Goal: Communication & Community: Answer question/provide support

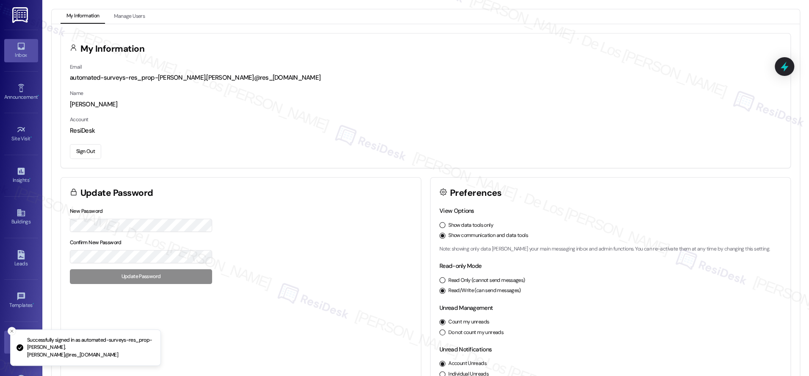
click at [19, 52] on div "Inbox" at bounding box center [21, 55] width 42 height 8
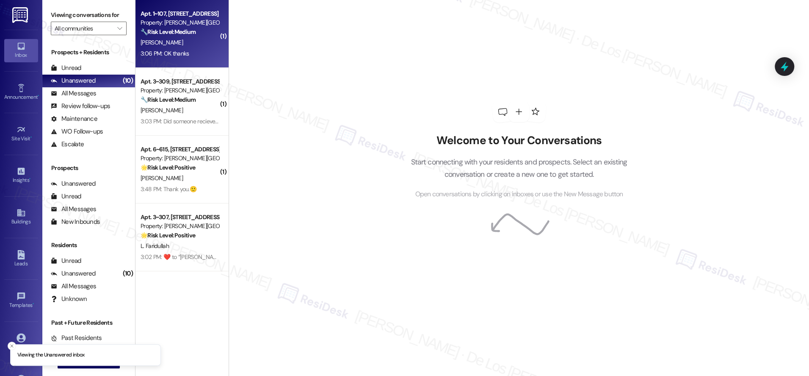
click at [186, 57] on div "3:06 PM: OK thanks 3:06 PM: OK thanks" at bounding box center [180, 53] width 80 height 11
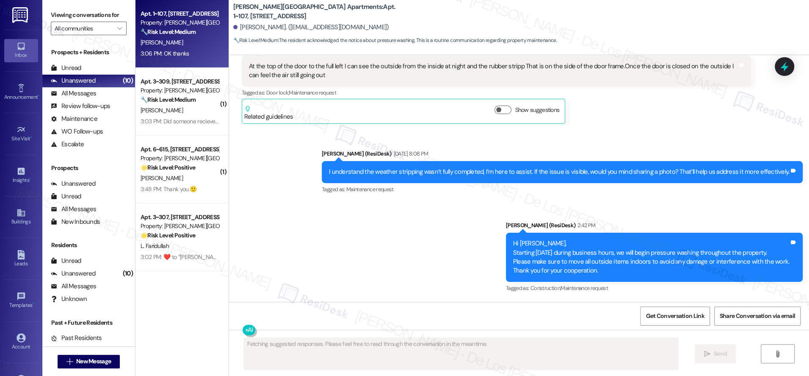
scroll to position [6750, 0]
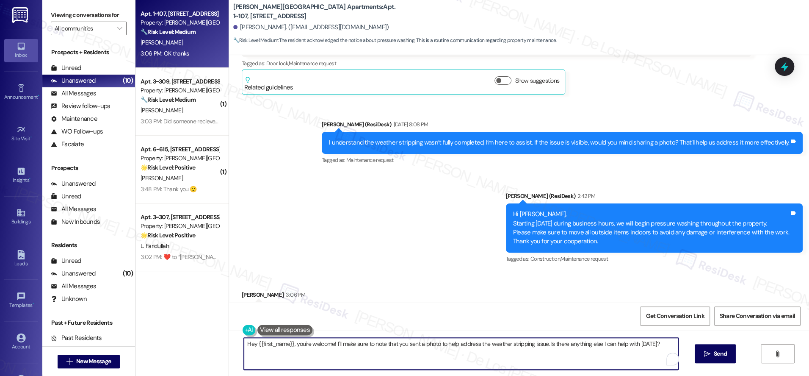
drag, startPoint x: 292, startPoint y: 342, endPoint x: 223, endPoint y: 327, distance: 71.0
click at [229, 327] on div "Lease started [DATE] 8:00 PM Survey, sent via SMS Residesk Automated Survey [DA…" at bounding box center [519, 243] width 580 height 376
drag, startPoint x: 281, startPoint y: 343, endPoint x: 597, endPoint y: 358, distance: 317.0
click at [597, 358] on textarea "You're welcome! I'll make sure to note that you sent a photo to help address th…" at bounding box center [461, 353] width 434 height 32
type textarea "You're welcome!"
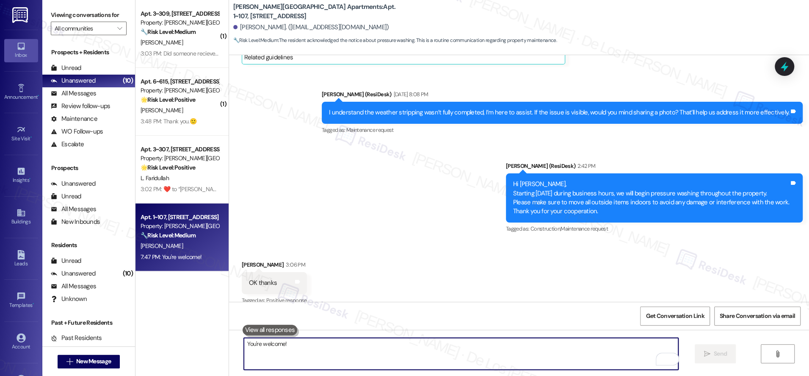
scroll to position [6809, 0]
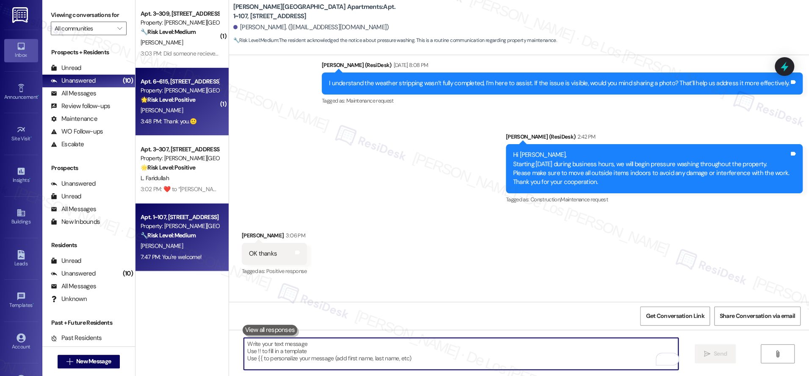
click at [210, 124] on div "3:48 PM: Thank you.🙂 3:48 PM: Thank you.🙂" at bounding box center [180, 121] width 80 height 11
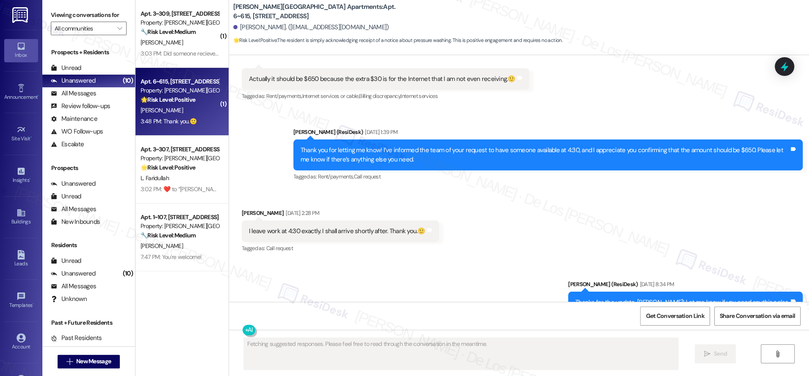
scroll to position [11368, 0]
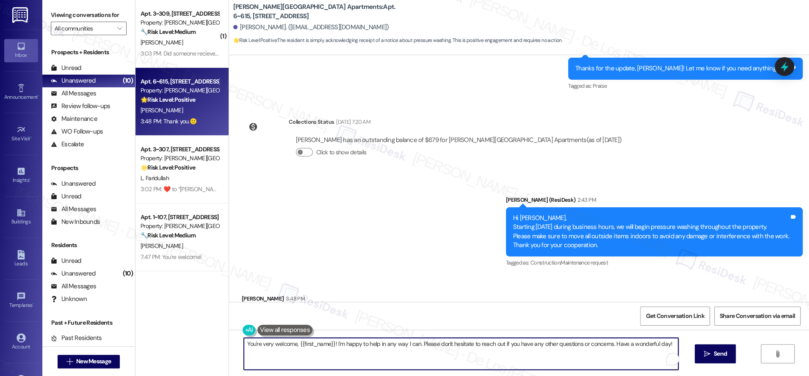
drag, startPoint x: 330, startPoint y: 340, endPoint x: 608, endPoint y: 366, distance: 278.9
click at [608, 366] on textarea "You're very welcome, {{first_name}}! I'm happy to help in any way I can. Please…" at bounding box center [461, 353] width 434 height 32
type textarea "You're very welcome, {{first_name}}!"
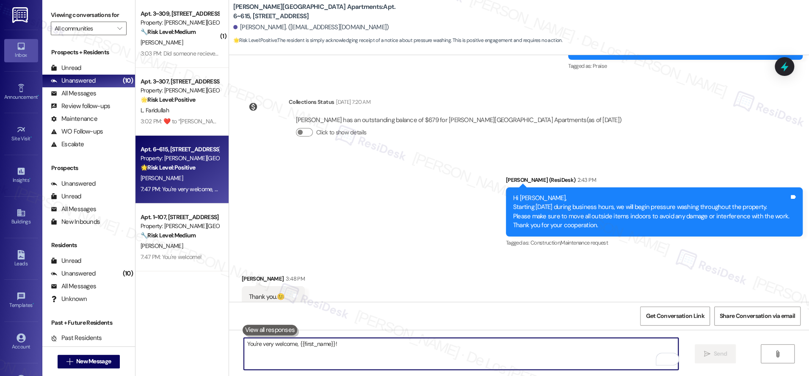
scroll to position [11427, 0]
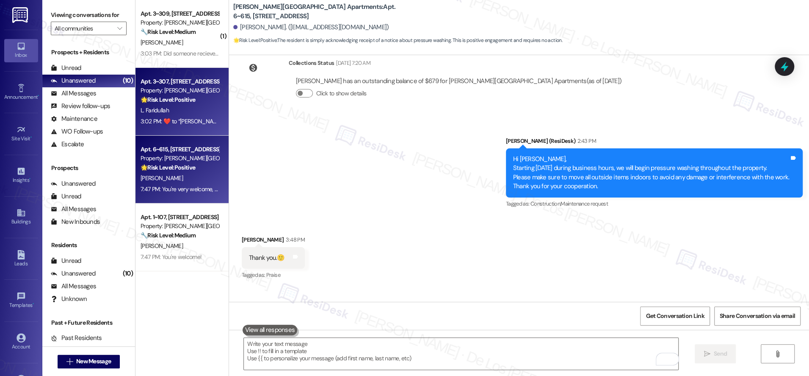
click at [181, 119] on div "3:02 PM:  ​❤️​ to “ [PERSON_NAME] ([PERSON_NAME][GEOGRAPHIC_DATA] Apartments): …" at bounding box center [287, 121] width 292 height 8
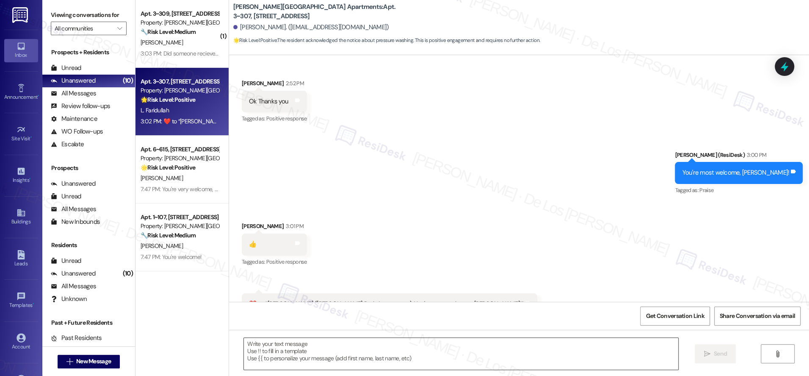
scroll to position [1300, 0]
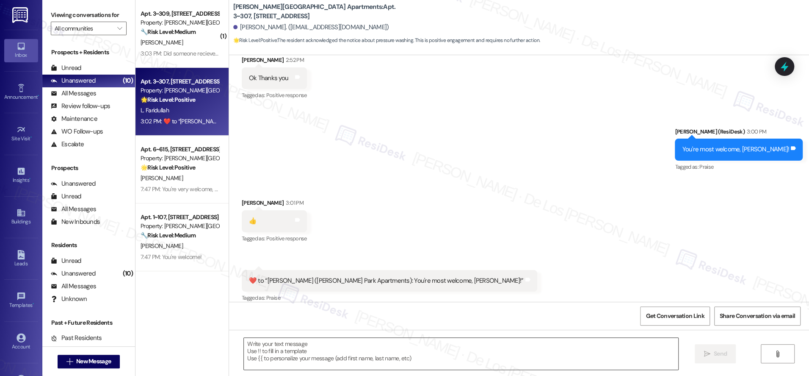
click at [296, 355] on textarea at bounding box center [461, 353] width 434 height 32
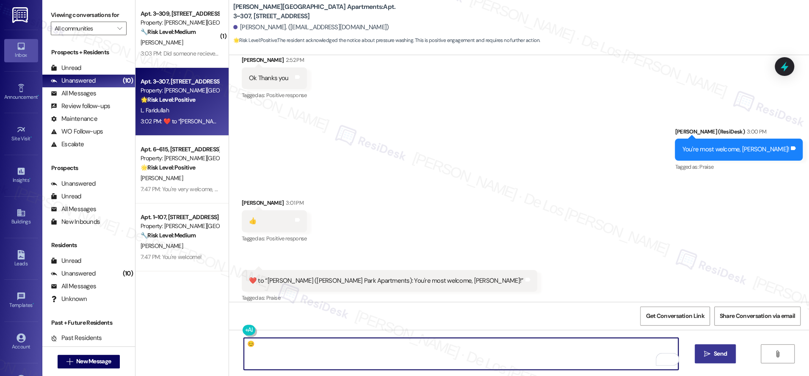
type textarea "😊"
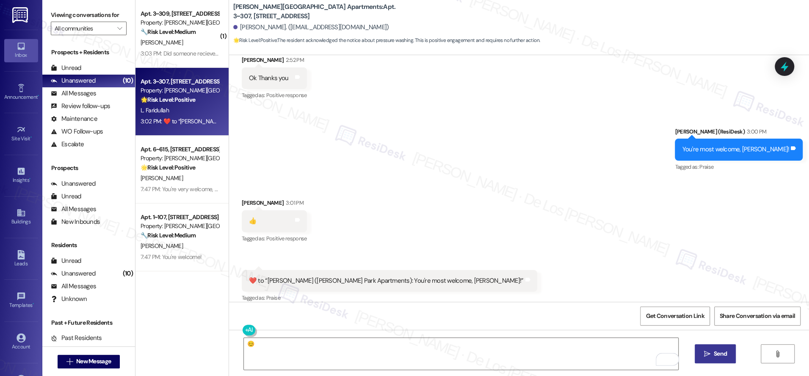
click at [710, 351] on span " Send" at bounding box center [715, 353] width 27 height 9
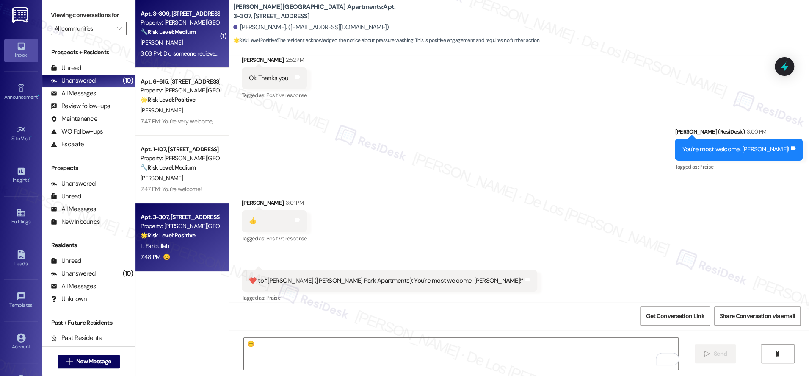
click at [172, 50] on div "3:03 PM: Did someone recieve my keys in mail 3:03 PM: Did someone recieve my ke…" at bounding box center [197, 54] width 113 height 8
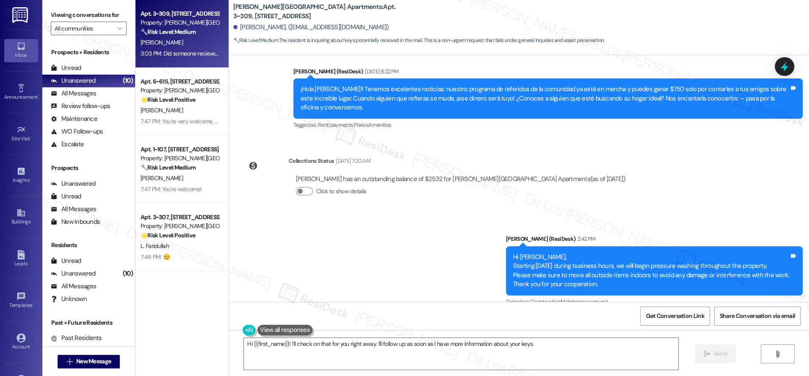
scroll to position [6713, 0]
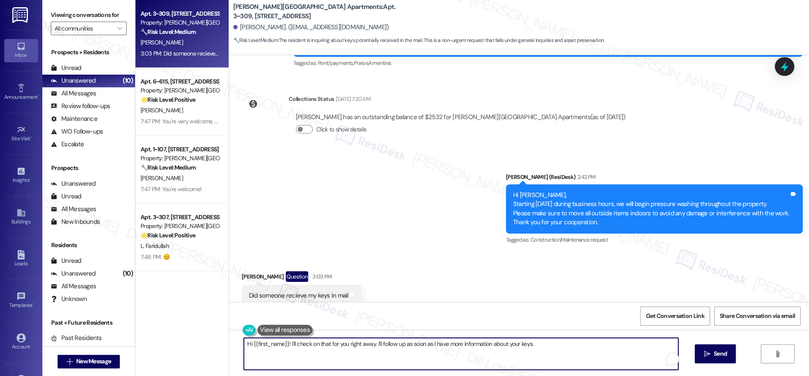
drag, startPoint x: 289, startPoint y: 341, endPoint x: 604, endPoint y: 361, distance: 315.6
click at [603, 363] on textarea "Hi {{first_name}}! I'll check on that for you right away. I'll follow up as soo…" at bounding box center [461, 353] width 434 height 32
paste textarea "I understand you want to confirm if we received your keys in the mail. I’ll be …"
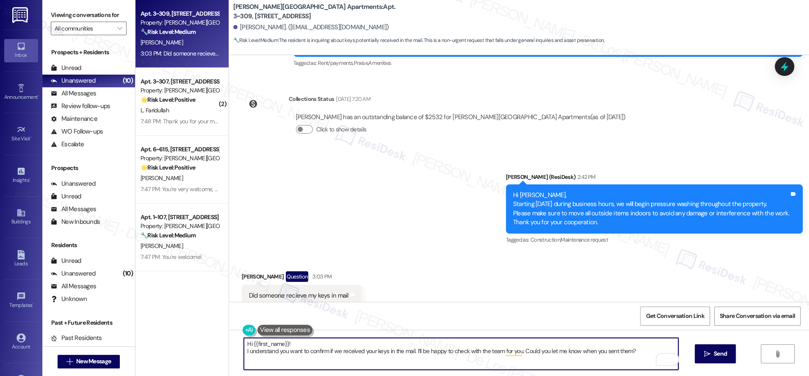
click at [230, 352] on div "Hi {{first_name}}! I understand you want to confirm if we received your keys in…" at bounding box center [519, 361] width 580 height 64
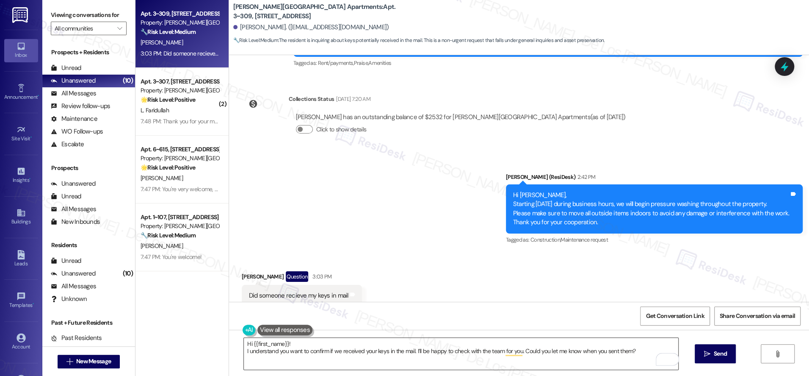
click at [244, 351] on textarea "Hi {{first_name}}! I understand you want to confirm if we received your keys in…" at bounding box center [461, 353] width 434 height 32
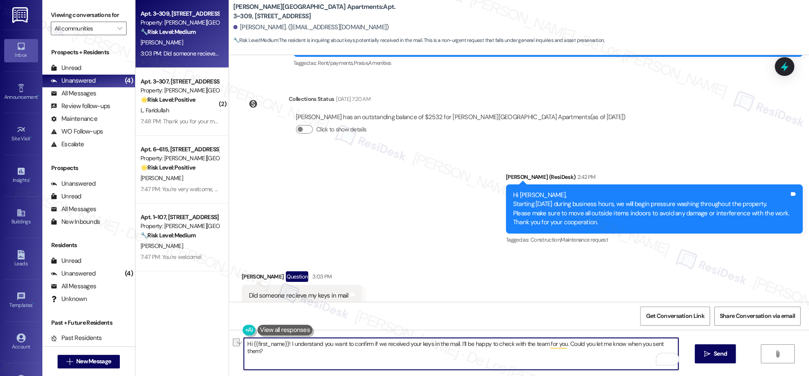
drag, startPoint x: 563, startPoint y: 344, endPoint x: 666, endPoint y: 349, distance: 102.6
click at [666, 349] on textarea "Hi {{first_name}}! I understand you want to confirm if we received your keys in…" at bounding box center [461, 353] width 434 height 32
type textarea "Hi {{first_name}}! I understand you want to confirm if we received your keys in…"
click at [704, 355] on icon "" at bounding box center [707, 353] width 6 height 7
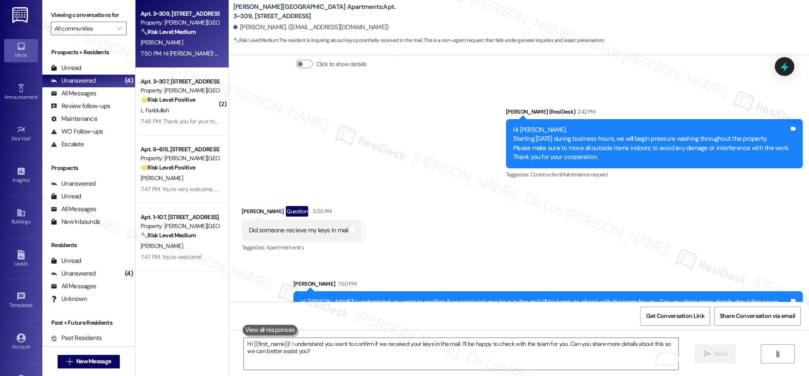
scroll to position [6780, 0]
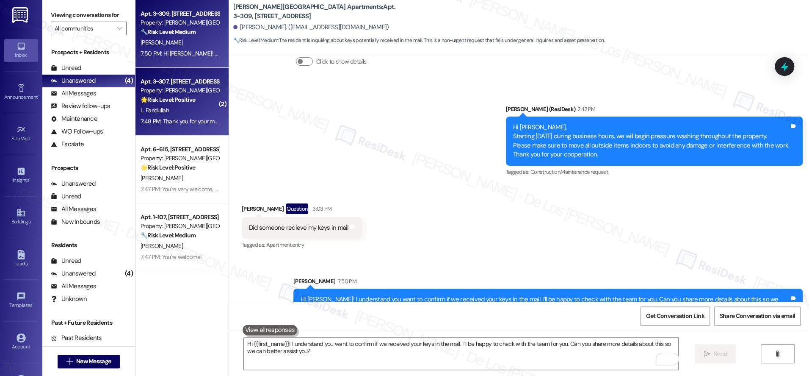
click at [202, 102] on div "🌟 Risk Level: Positive The resident is expressing positive sentiment with emoji…" at bounding box center [180, 99] width 78 height 9
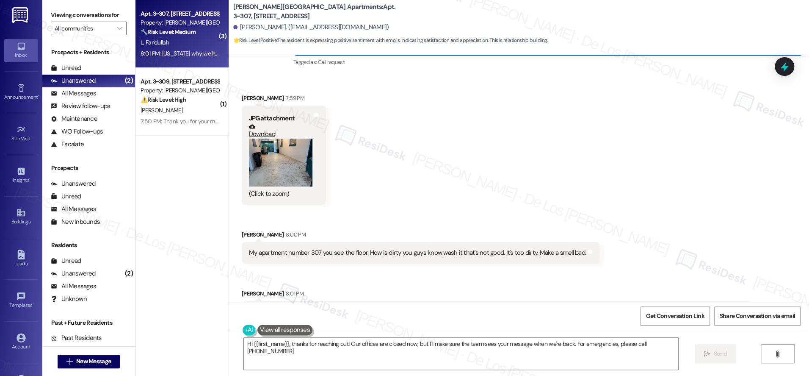
scroll to position [1846, 0]
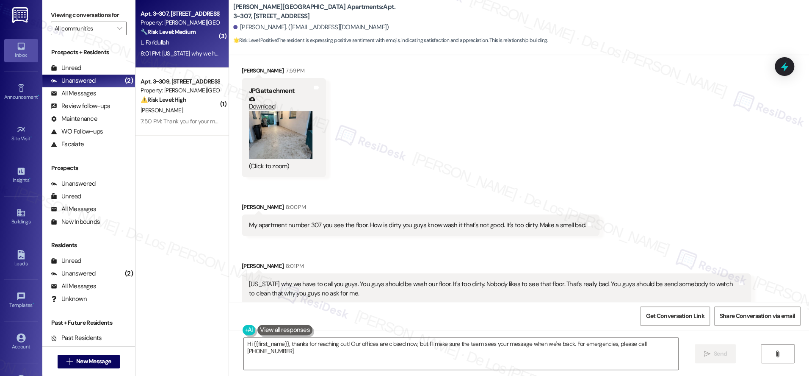
click at [274, 142] on button "Zoom image" at bounding box center [281, 135] width 64 height 48
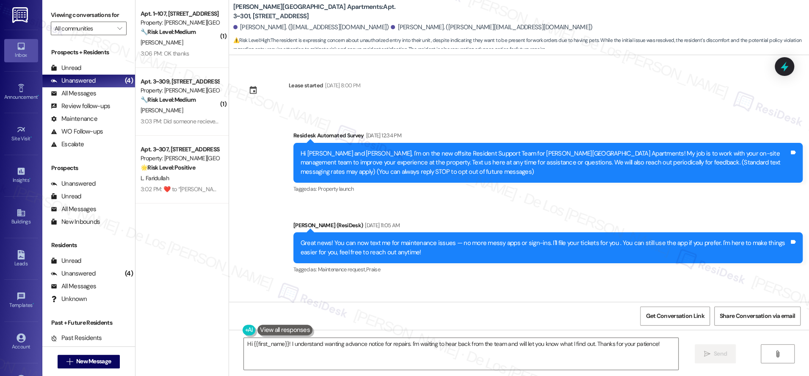
scroll to position [4027, 0]
